Goal: Information Seeking & Learning: Learn about a topic

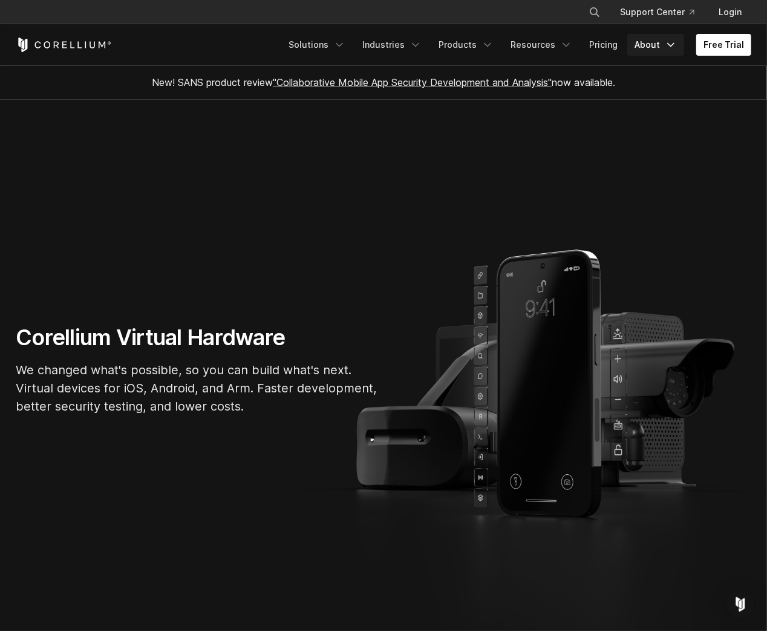
click at [651, 42] on link "About" at bounding box center [656, 45] width 57 height 22
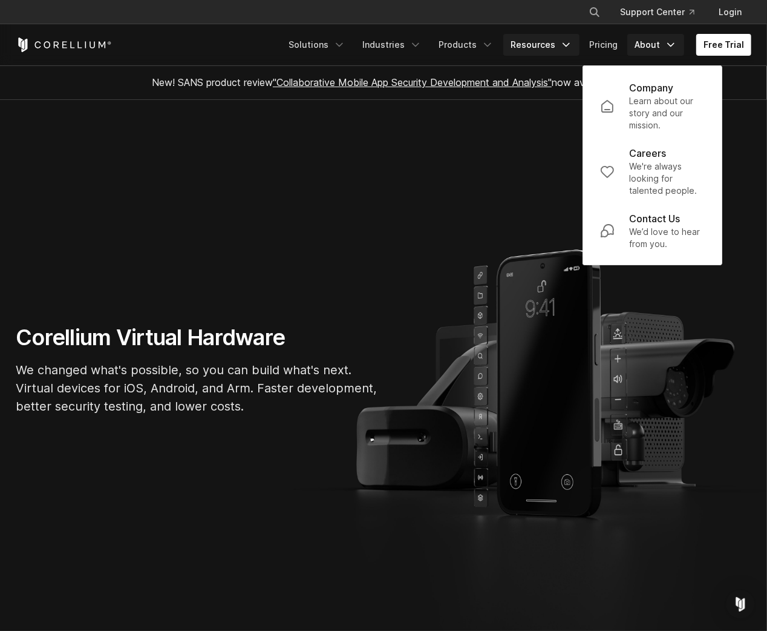
click at [550, 36] on link "Resources" at bounding box center [542, 45] width 76 height 22
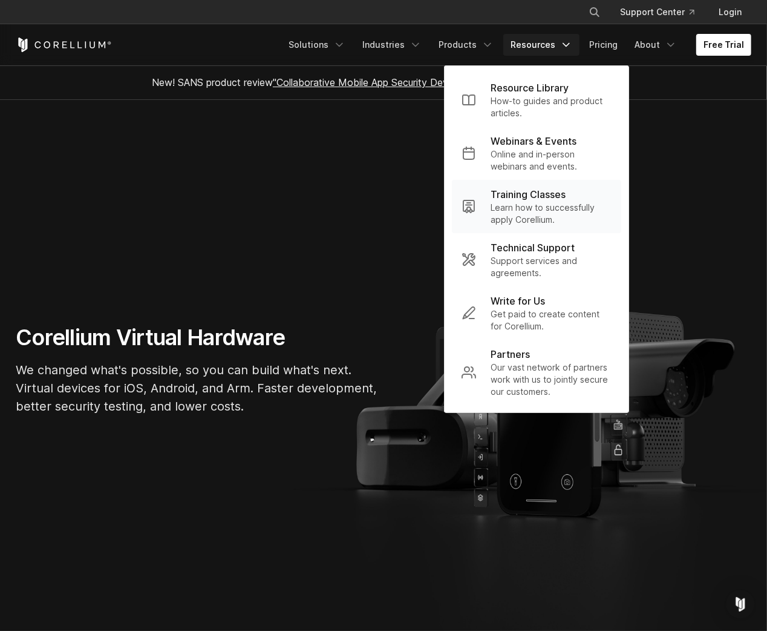
click at [531, 192] on p "Training Classes" at bounding box center [528, 194] width 75 height 15
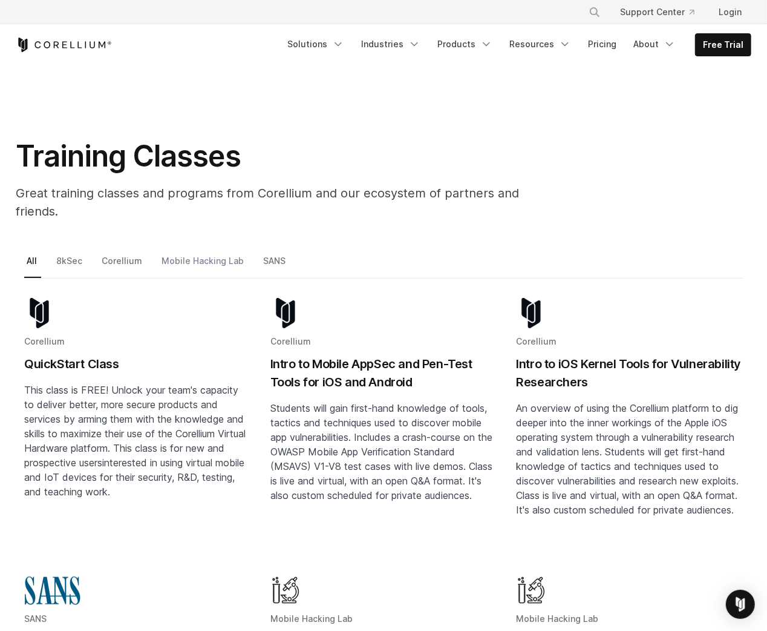
click at [205, 253] on link "Mobile Hacking Lab" at bounding box center [203, 265] width 89 height 25
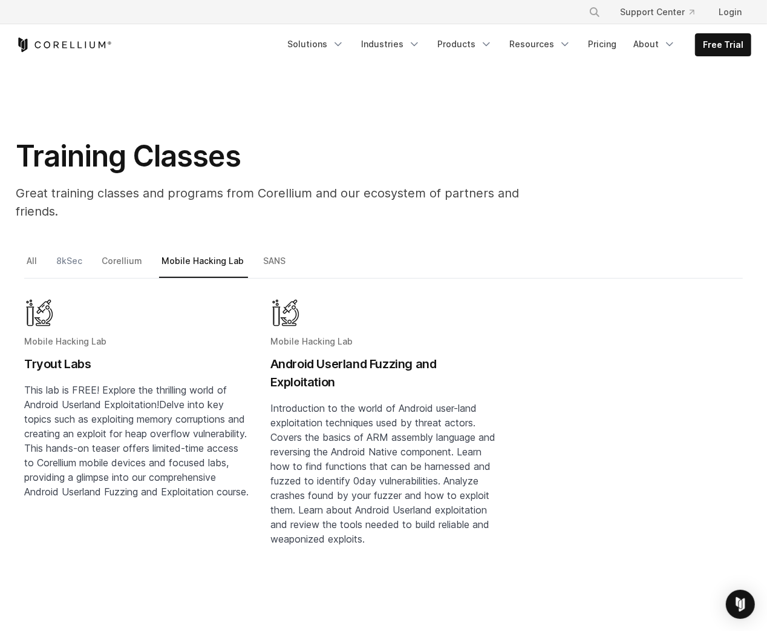
click at [77, 253] on link "8kSec" at bounding box center [70, 265] width 33 height 25
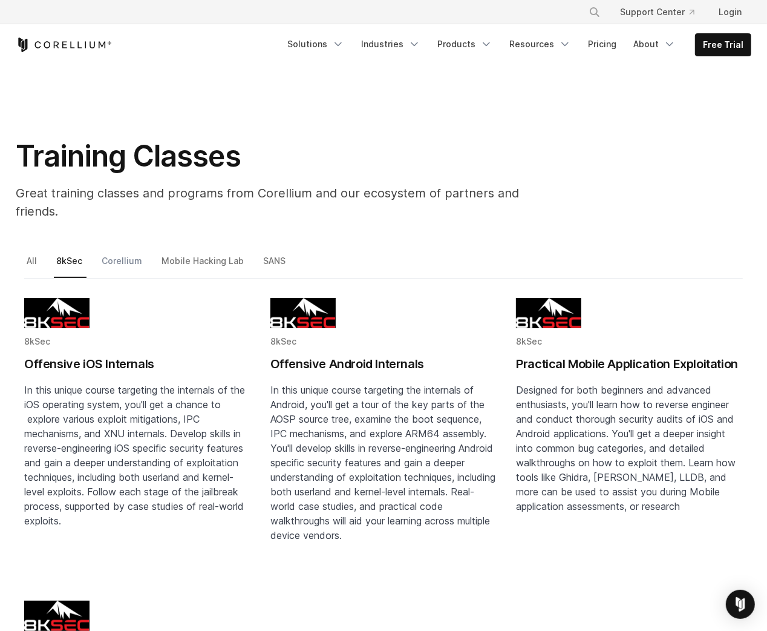
click at [116, 253] on link "Corellium" at bounding box center [122, 265] width 47 height 25
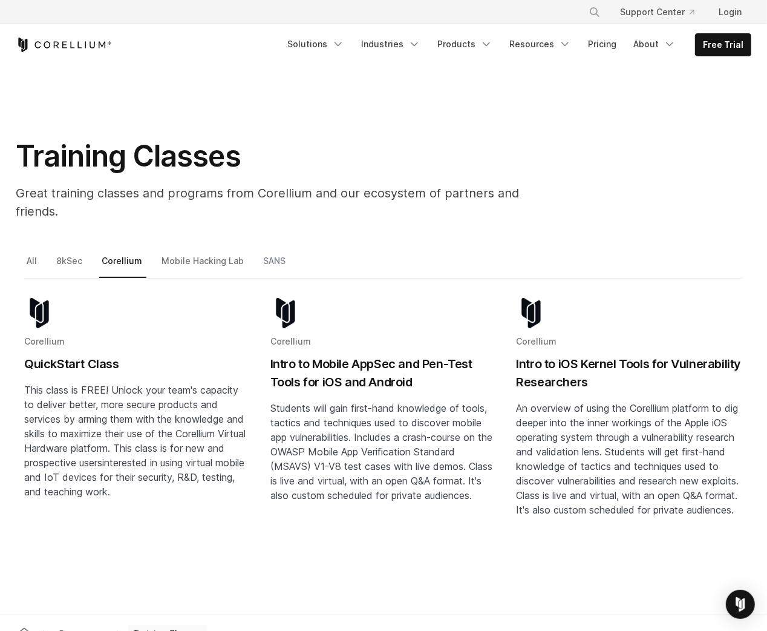
click at [274, 253] on link "SANS" at bounding box center [275, 265] width 29 height 25
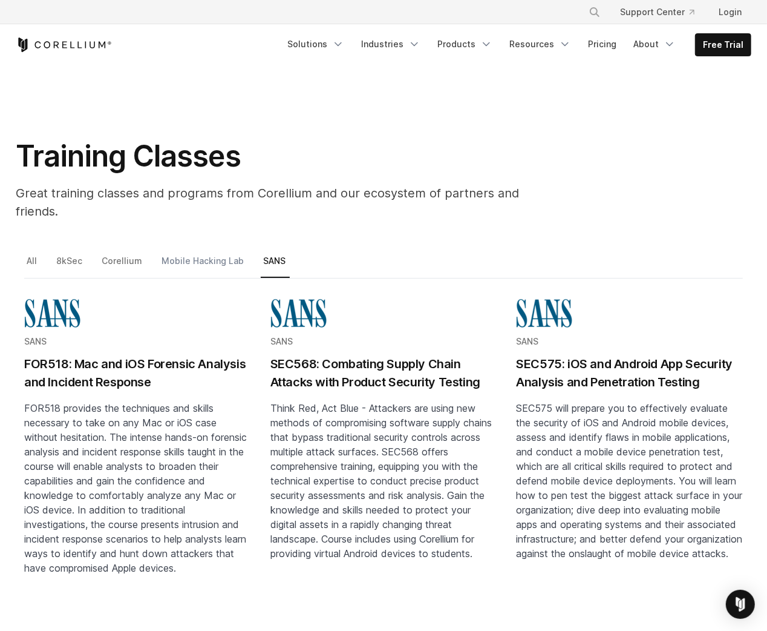
click at [206, 253] on link "Mobile Hacking Lab" at bounding box center [203, 265] width 89 height 25
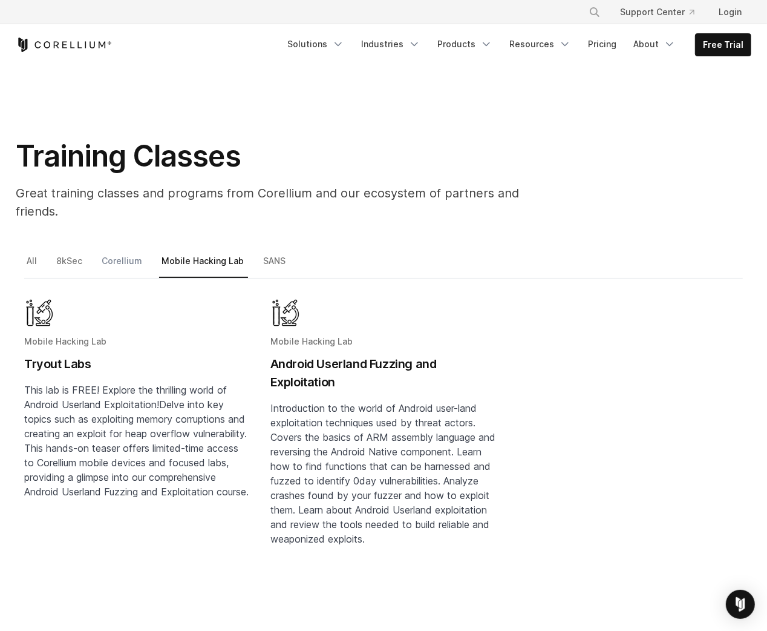
click at [110, 253] on link "Corellium" at bounding box center [122, 265] width 47 height 25
